Goal: Task Accomplishment & Management: Manage account settings

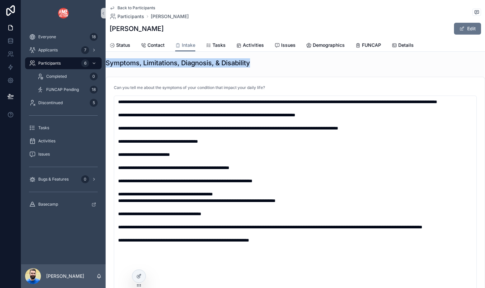
scroll to position [771, 0]
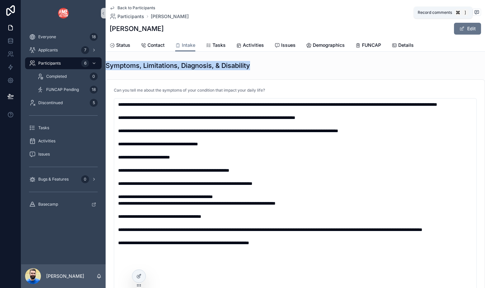
click at [427, 11] on icon "scrollable content" at bounding box center [476, 12] width 5 height 5
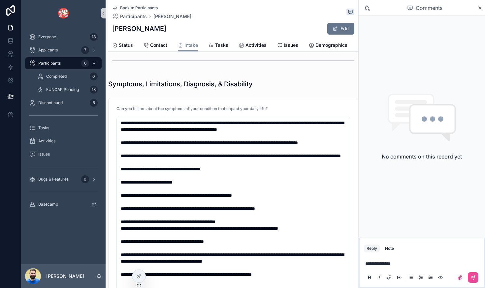
click at [391, 262] on span "**********" at bounding box center [377, 264] width 25 height 5
click at [427, 8] on icon "scrollable content" at bounding box center [479, 7] width 5 height 5
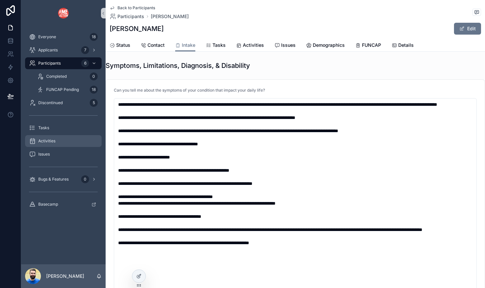
click at [39, 141] on span "Activities" at bounding box center [46, 141] width 17 height 5
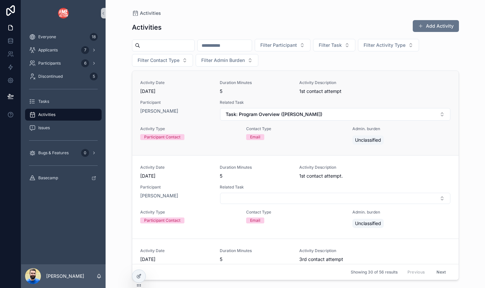
click at [207, 144] on div "Activity Type Participant Contact" at bounding box center [189, 136] width 98 height 20
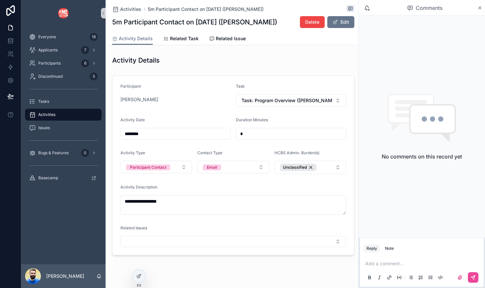
click at [402, 263] on p "scrollable content" at bounding box center [423, 264] width 116 height 7
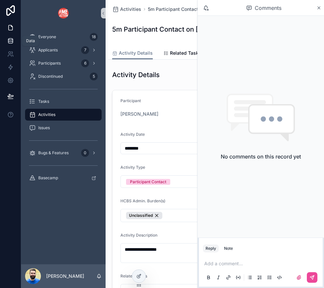
click at [12, 44] on icon at bounding box center [10, 41] width 7 height 7
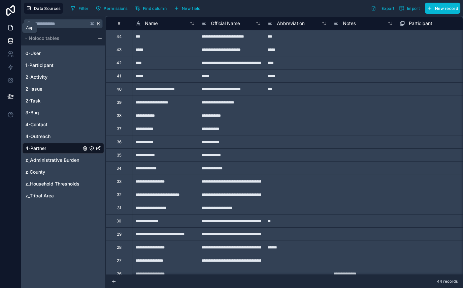
click at [10, 27] on icon at bounding box center [10, 27] width 7 height 7
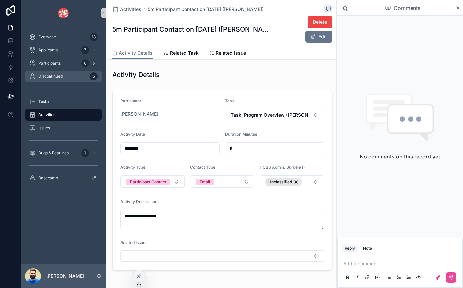
click at [46, 74] on span "Discontinued" at bounding box center [50, 76] width 24 height 5
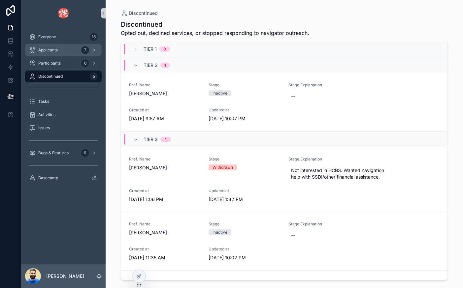
click at [65, 53] on div "Applicants 7" at bounding box center [63, 50] width 69 height 11
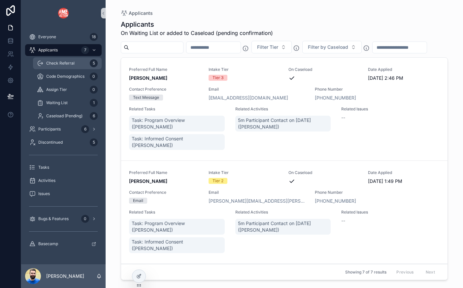
click at [60, 61] on span "Check Referral" at bounding box center [60, 63] width 28 height 5
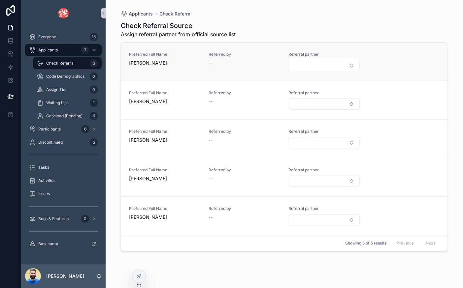
click at [210, 63] on span "--" at bounding box center [210, 63] width 4 height 7
click at [212, 63] on span "--" at bounding box center [210, 63] width 4 height 7
click at [228, 67] on div "Referred by --" at bounding box center [244, 62] width 72 height 20
click at [196, 103] on span "[PERSON_NAME]" at bounding box center [165, 101] width 72 height 7
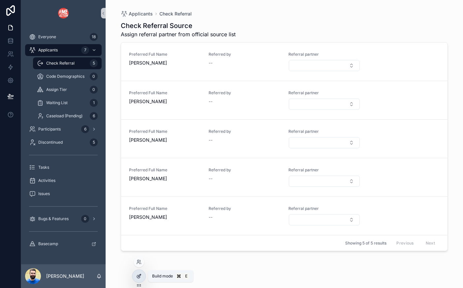
click at [136, 276] on div at bounding box center [138, 276] width 13 height 13
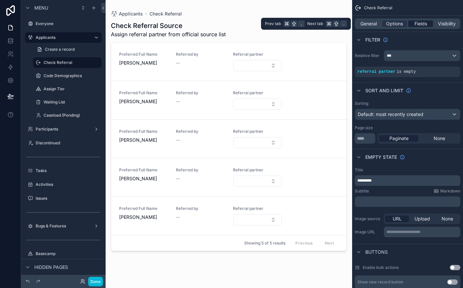
click at [420, 26] on span "Fields" at bounding box center [420, 23] width 13 height 7
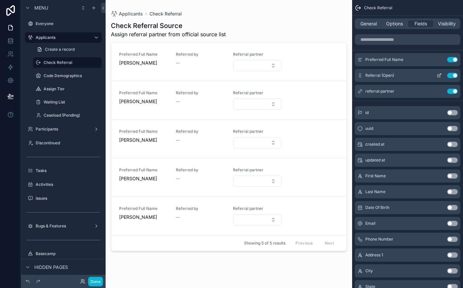
click at [427, 76] on icon "scrollable content" at bounding box center [438, 75] width 5 height 5
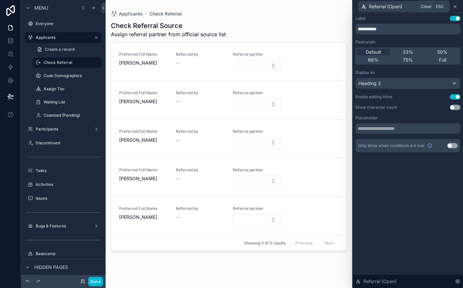
click at [427, 6] on icon at bounding box center [455, 6] width 3 height 3
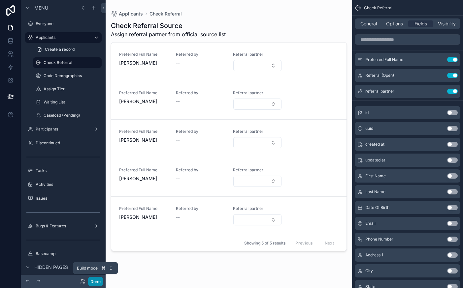
click at [99, 280] on button "Done" at bounding box center [95, 282] width 15 height 10
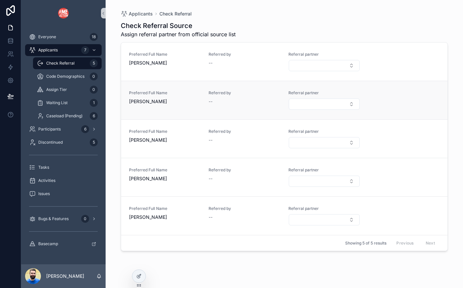
click at [188, 105] on span "[PERSON_NAME]" at bounding box center [165, 101] width 72 height 7
click at [211, 102] on span "--" at bounding box center [210, 101] width 4 height 7
click at [215, 94] on span "Referred by" at bounding box center [244, 92] width 72 height 5
click at [230, 90] on span "Referred by" at bounding box center [244, 92] width 72 height 5
click at [298, 93] on span "Referral partner" at bounding box center [324, 92] width 72 height 5
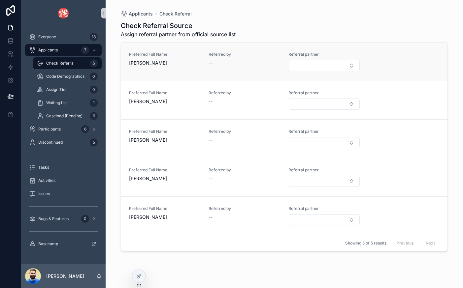
click at [228, 57] on div "Referred by --" at bounding box center [244, 59] width 72 height 15
click at [210, 68] on div "Referred by --" at bounding box center [244, 62] width 72 height 20
click at [210, 63] on span "--" at bounding box center [210, 63] width 4 height 7
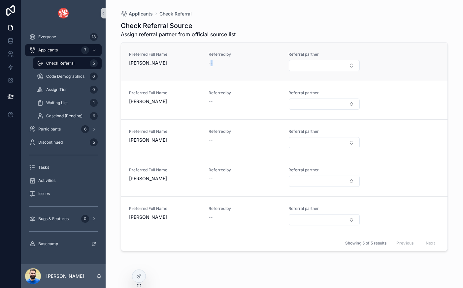
click at [210, 63] on span "--" at bounding box center [210, 63] width 4 height 7
click at [139, 259] on div at bounding box center [139, 262] width 11 height 11
click at [140, 263] on icon at bounding box center [138, 263] width 3 height 1
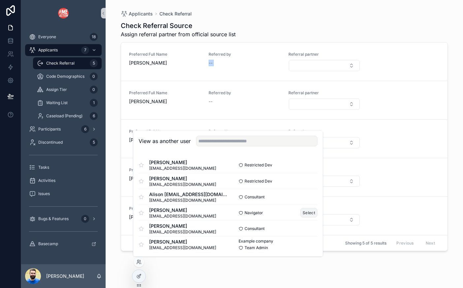
click at [306, 211] on button "Select" at bounding box center [308, 213] width 17 height 10
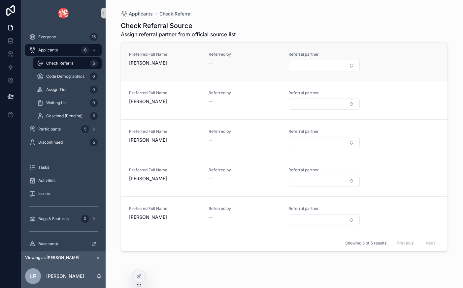
click at [211, 63] on span "--" at bounding box center [210, 63] width 4 height 7
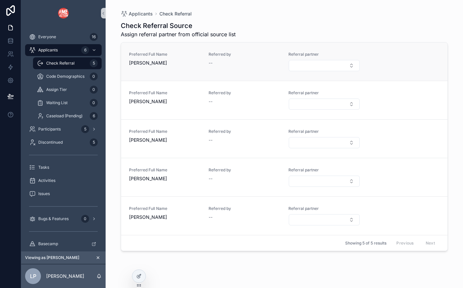
click at [211, 63] on span "--" at bounding box center [210, 63] width 4 height 7
click at [97, 258] on icon "scrollable content" at bounding box center [98, 258] width 2 height 2
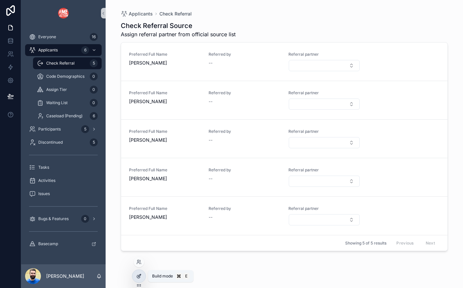
click at [139, 277] on icon at bounding box center [138, 276] width 5 height 5
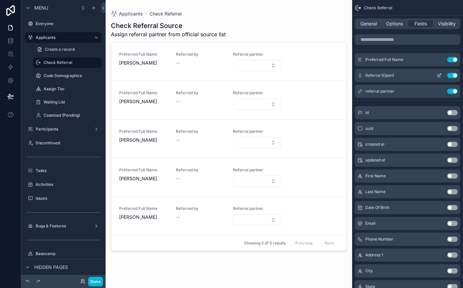
click at [439, 77] on icon "scrollable content" at bounding box center [438, 75] width 5 height 5
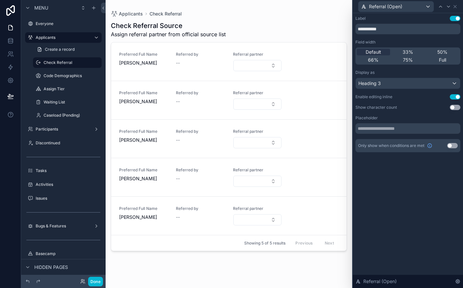
click at [453, 97] on button "Use setting" at bounding box center [455, 96] width 11 height 5
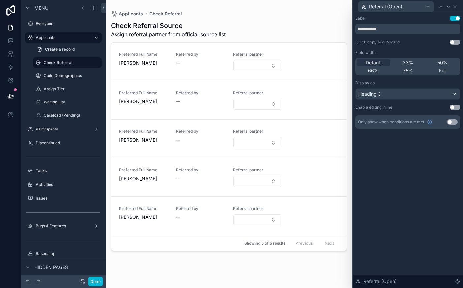
click at [455, 43] on button "Use setting" at bounding box center [455, 42] width 11 height 5
click at [451, 42] on button "Use setting" at bounding box center [455, 42] width 11 height 5
click at [454, 108] on button "Use setting" at bounding box center [455, 107] width 11 height 5
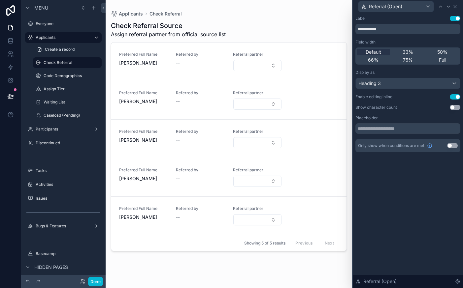
click at [179, 63] on div "scrollable content" at bounding box center [229, 140] width 246 height 280
click at [178, 62] on span "--" at bounding box center [178, 63] width 4 height 7
click at [439, 6] on icon at bounding box center [440, 6] width 5 height 5
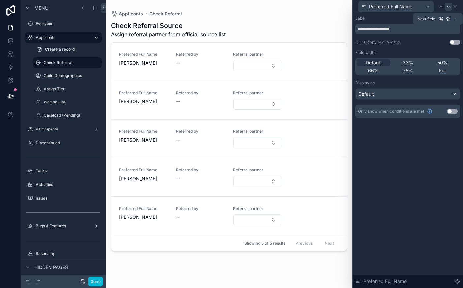
click at [447, 6] on icon at bounding box center [448, 6] width 3 height 1
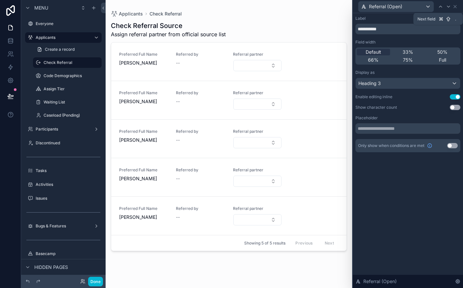
click at [447, 6] on icon at bounding box center [448, 6] width 3 height 1
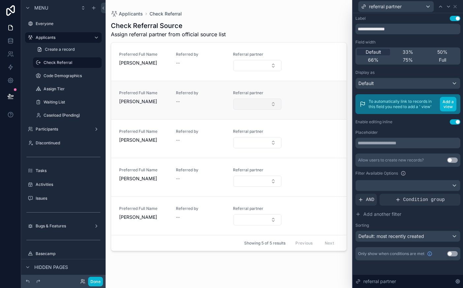
click at [273, 104] on button "Select Button" at bounding box center [257, 104] width 48 height 11
click at [454, 82] on div "Default" at bounding box center [408, 83] width 104 height 11
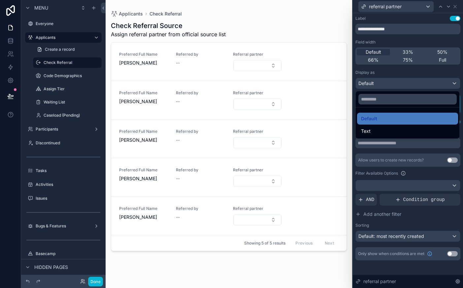
click at [454, 82] on div at bounding box center [408, 144] width 110 height 288
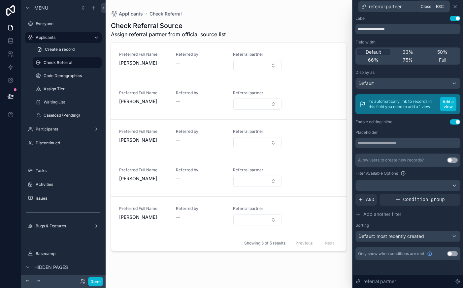
click at [455, 7] on icon at bounding box center [454, 6] width 5 height 5
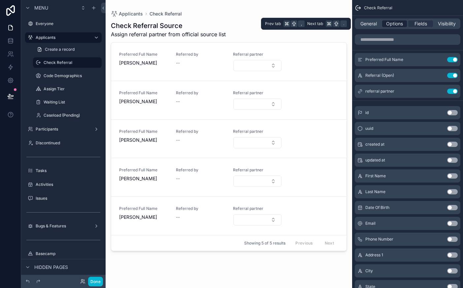
click at [396, 23] on span "Options" at bounding box center [394, 23] width 17 height 7
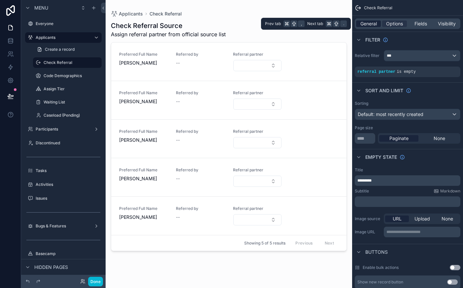
click at [365, 25] on span "General" at bounding box center [368, 23] width 16 height 7
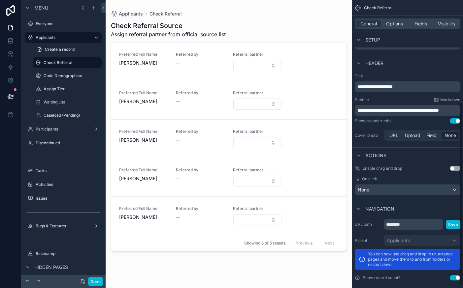
scroll to position [164, 0]
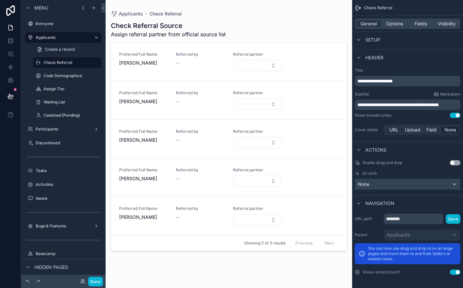
click at [407, 181] on div "None" at bounding box center [407, 184] width 105 height 11
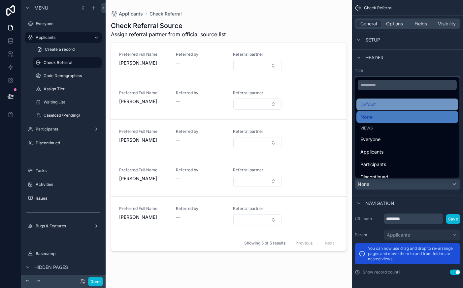
click at [392, 105] on div "Default" at bounding box center [407, 105] width 94 height 8
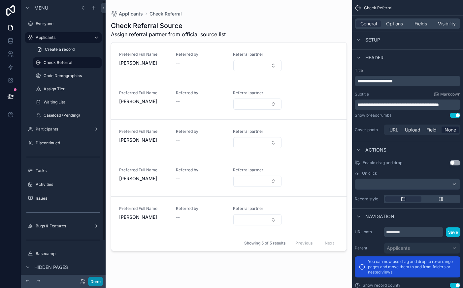
click at [99, 281] on button "Done" at bounding box center [95, 282] width 15 height 10
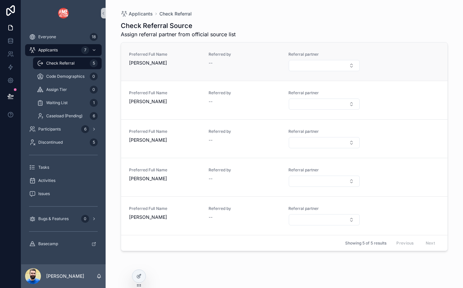
click at [187, 68] on div "Preferred Full Name [PERSON_NAME]" at bounding box center [165, 62] width 72 height 20
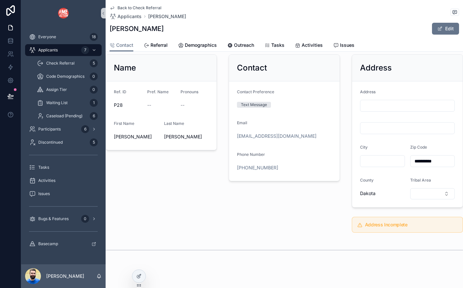
scroll to position [161, 0]
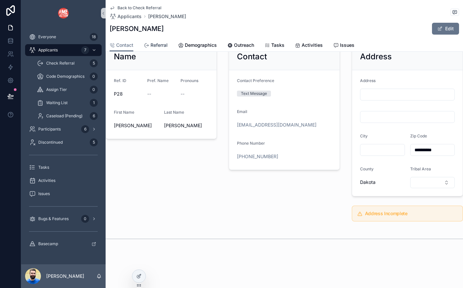
click at [153, 43] on span "Referral" at bounding box center [158, 45] width 17 height 7
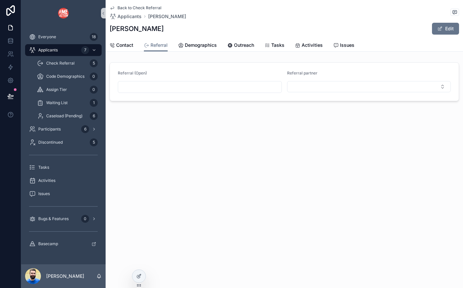
click at [155, 89] on input "scrollable content" at bounding box center [199, 86] width 163 height 9
click at [301, 90] on button "Select Button" at bounding box center [369, 86] width 164 height 11
click at [249, 89] on input "scrollable content" at bounding box center [199, 86] width 163 height 9
click at [134, 16] on span "Applicants" at bounding box center [129, 16] width 24 height 7
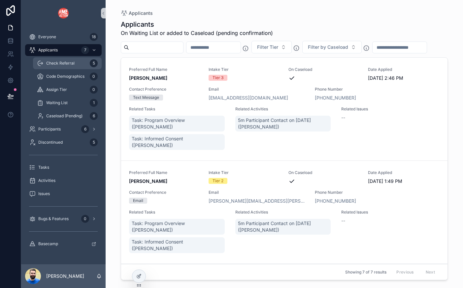
click at [61, 65] on span "Check Referral" at bounding box center [60, 63] width 28 height 5
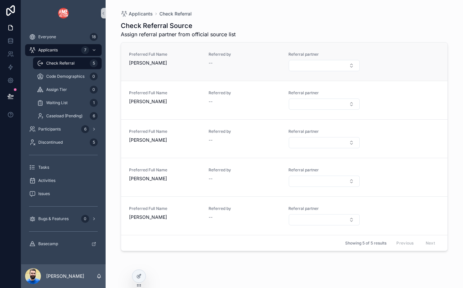
click at [211, 64] on span "--" at bounding box center [210, 63] width 4 height 7
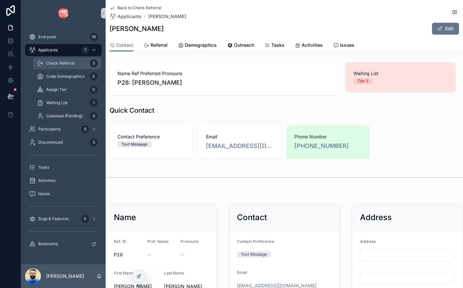
click at [69, 63] on span "Check Referral" at bounding box center [60, 63] width 28 height 5
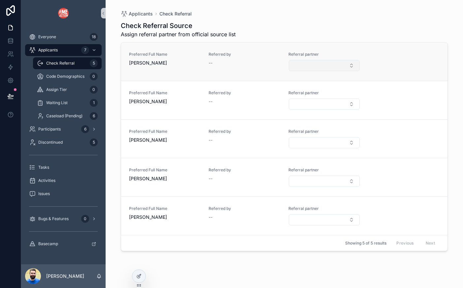
click at [310, 66] on button "Select Button" at bounding box center [324, 65] width 71 height 11
click at [139, 277] on icon at bounding box center [139, 275] width 3 height 3
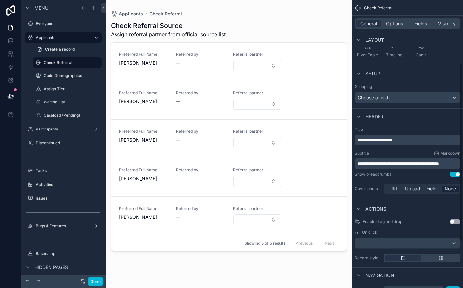
scroll to position [108, 0]
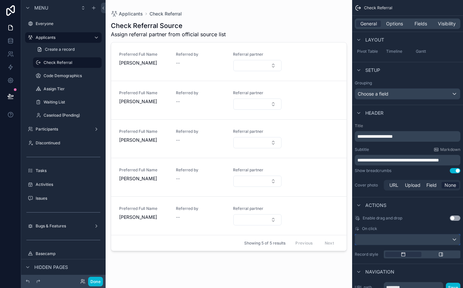
click at [408, 240] on div "scrollable content" at bounding box center [407, 240] width 105 height 11
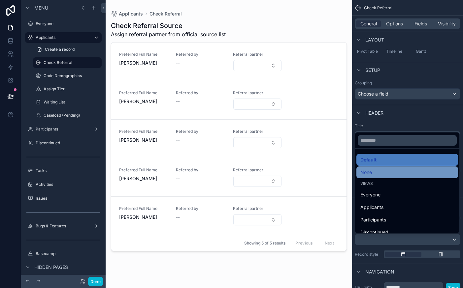
click at [397, 172] on div "None" at bounding box center [407, 173] width 94 height 8
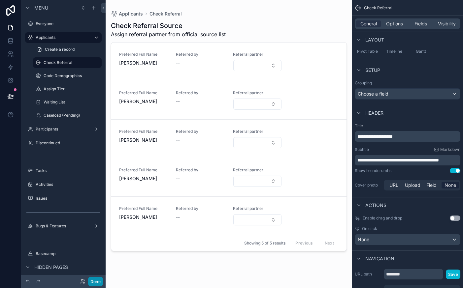
click at [97, 281] on button "Done" at bounding box center [95, 282] width 15 height 10
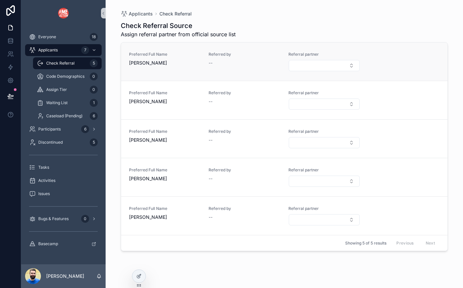
click at [212, 62] on span "--" at bounding box center [210, 63] width 4 height 7
click at [209, 67] on div "Referred by --" at bounding box center [244, 62] width 72 height 20
click at [11, 95] on icon at bounding box center [10, 96] width 7 height 7
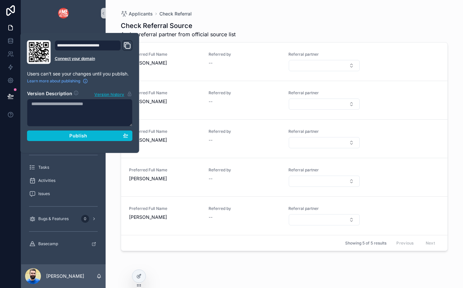
click at [39, 25] on div "scrollable content" at bounding box center [63, 13] width 84 height 26
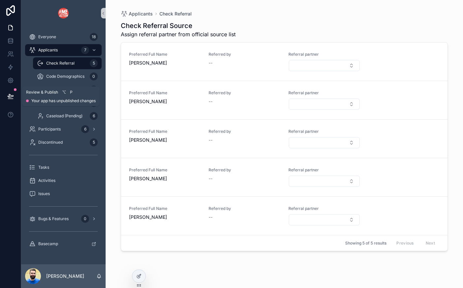
click at [13, 95] on icon at bounding box center [11, 95] width 6 height 3
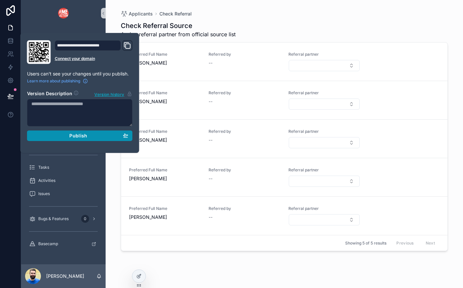
click at [65, 137] on div "Publish" at bounding box center [79, 136] width 97 height 6
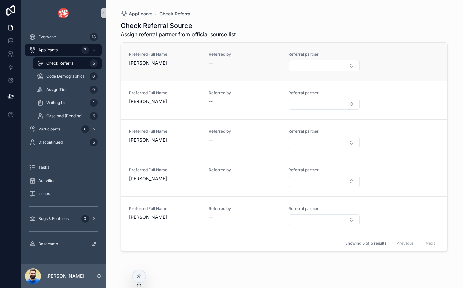
click at [210, 64] on span "--" at bounding box center [210, 63] width 4 height 7
click at [209, 63] on span "--" at bounding box center [210, 63] width 4 height 7
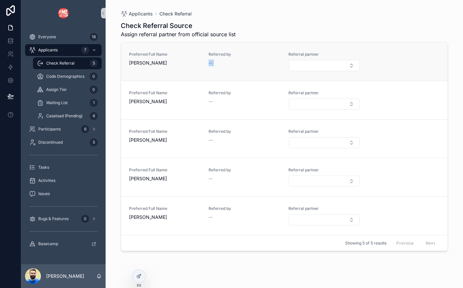
click at [209, 63] on span "--" at bounding box center [210, 63] width 4 height 7
click at [140, 278] on icon at bounding box center [138, 276] width 5 height 5
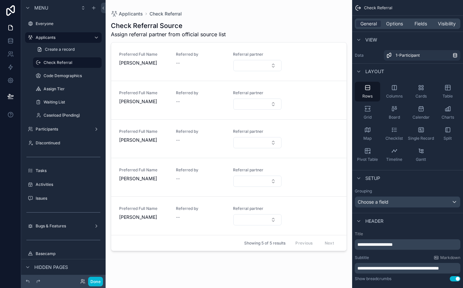
click at [177, 62] on div "scrollable content" at bounding box center [229, 140] width 246 height 280
click at [177, 62] on span "--" at bounding box center [178, 63] width 4 height 7
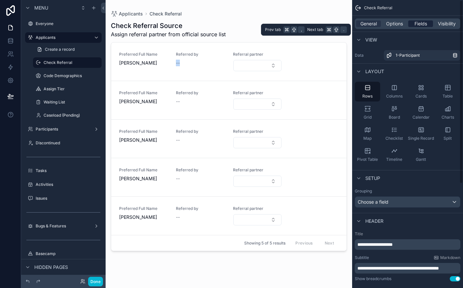
click at [415, 26] on span "Fields" at bounding box center [420, 23] width 13 height 7
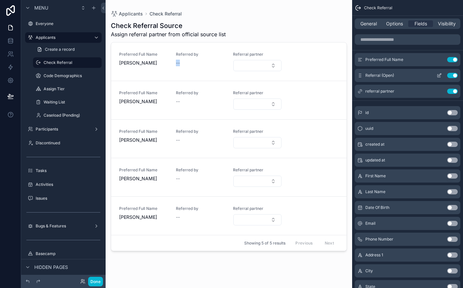
click at [437, 76] on icon "scrollable content" at bounding box center [438, 76] width 3 height 3
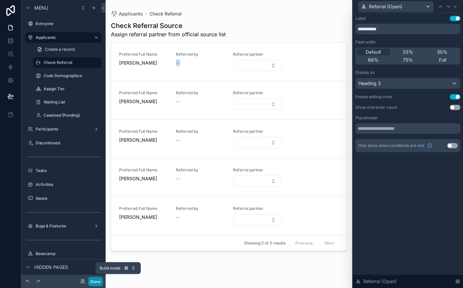
click at [95, 280] on button "Done" at bounding box center [95, 282] width 15 height 10
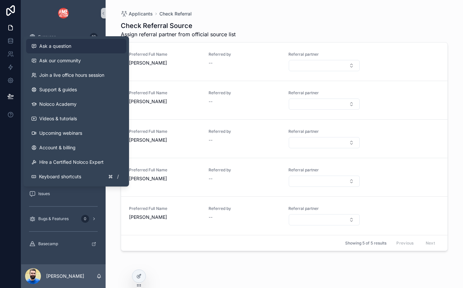
click at [48, 45] on span "Ask a question" at bounding box center [55, 46] width 32 height 7
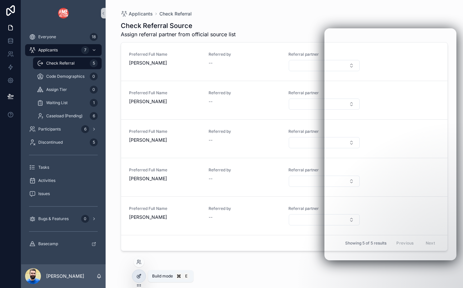
click at [138, 278] on icon at bounding box center [138, 276] width 5 height 5
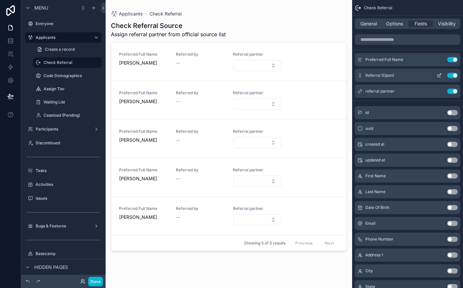
click at [439, 78] on div "Referral (Open) Use setting" at bounding box center [408, 75] width 106 height 13
click at [439, 76] on icon "scrollable content" at bounding box center [438, 75] width 5 height 5
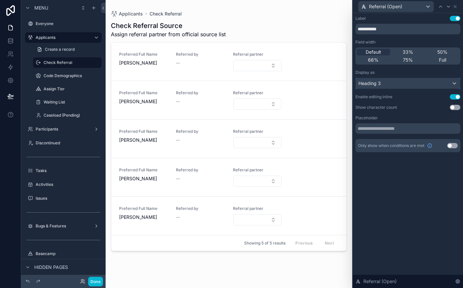
click at [410, 85] on div "Heading 3" at bounding box center [408, 83] width 104 height 11
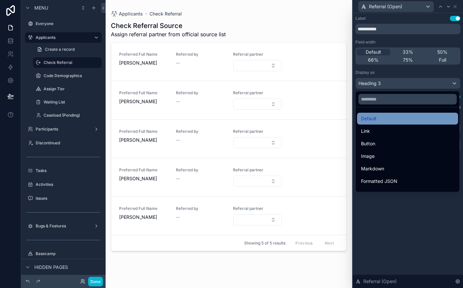
click at [390, 120] on div "Default" at bounding box center [407, 119] width 93 height 8
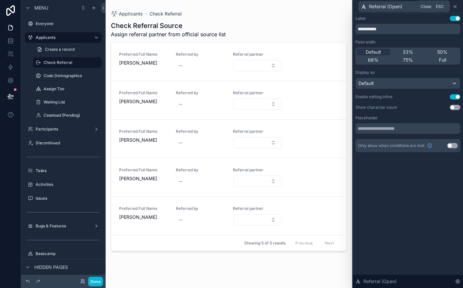
click at [454, 7] on icon at bounding box center [455, 6] width 3 height 3
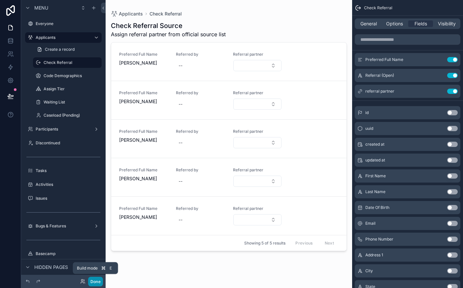
click at [97, 282] on button "Done" at bounding box center [95, 282] width 15 height 10
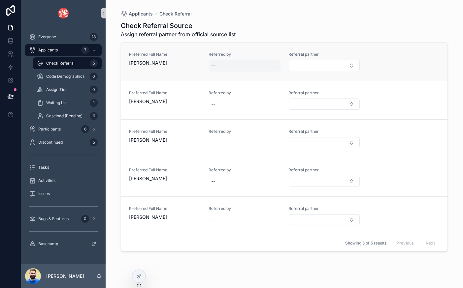
click at [214, 66] on div "--" at bounding box center [213, 65] width 4 height 7
click at [284, 74] on icon "scrollable content" at bounding box center [282, 73] width 5 height 5
click at [213, 64] on div "--" at bounding box center [213, 65] width 4 height 7
click at [283, 76] on icon "scrollable content" at bounding box center [282, 73] width 5 height 5
click at [377, 50] on div "Preferred Full Name [PERSON_NAME] Referred by -- Referral partner" at bounding box center [284, 62] width 326 height 38
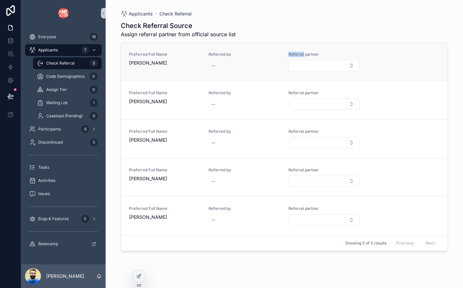
click at [377, 50] on div "Preferred Full Name [PERSON_NAME] Referred by -- Referral partner" at bounding box center [284, 62] width 326 height 38
click at [214, 65] on div "--" at bounding box center [213, 65] width 4 height 7
click at [284, 75] on icon "scrollable content" at bounding box center [282, 73] width 5 height 5
click at [9, 95] on icon at bounding box center [10, 96] width 7 height 7
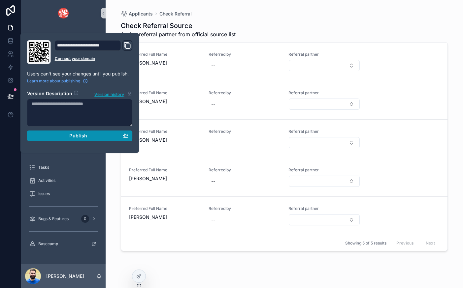
click at [68, 134] on div "Publish" at bounding box center [79, 136] width 97 height 6
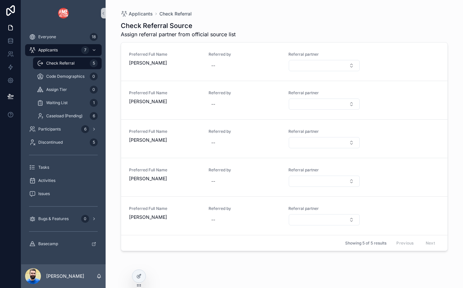
click at [189, 271] on div "Check Referral Source Assign referral partner from official source list Preferr…" at bounding box center [284, 148] width 327 height 263
